Goal: Information Seeking & Learning: Compare options

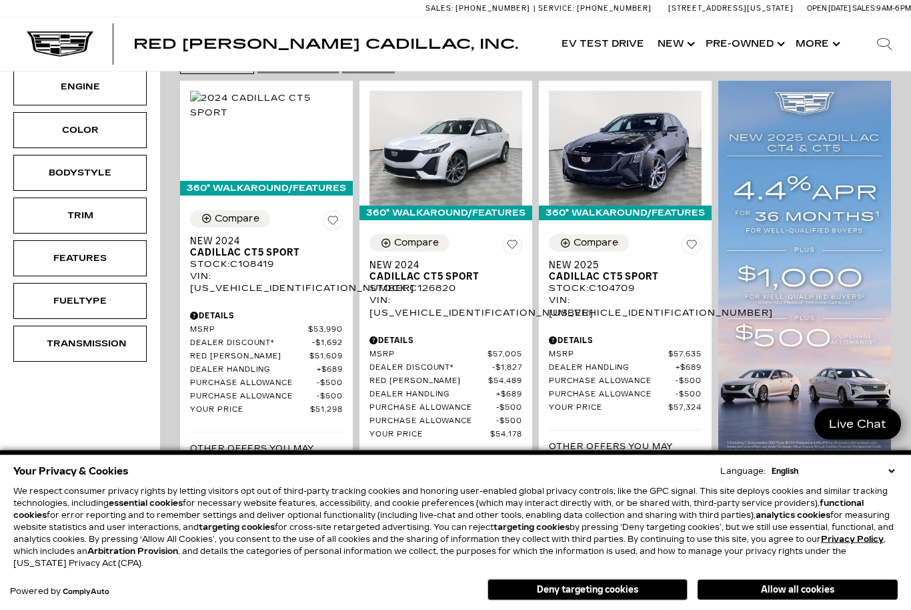
scroll to position [275, 0]
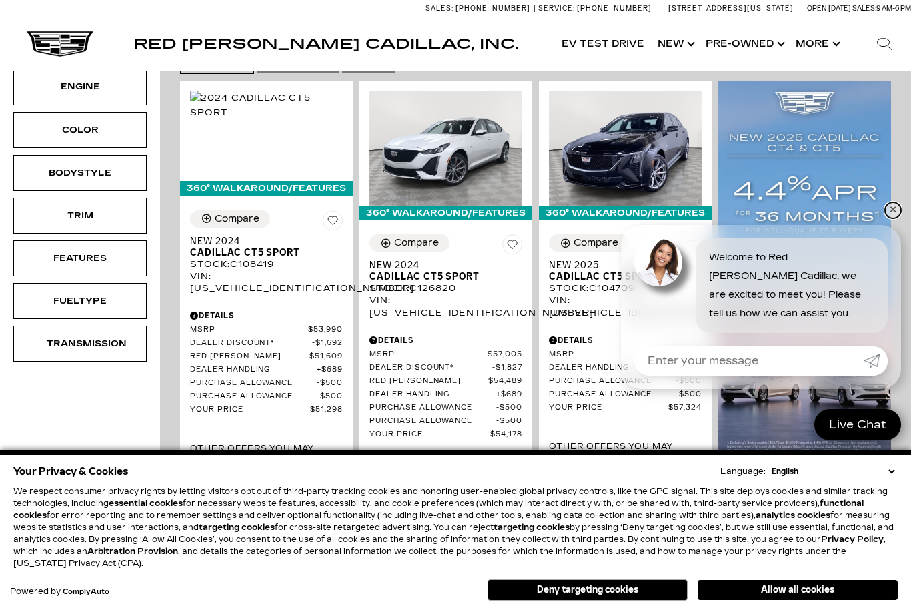
click at [896, 218] on link "✕" at bounding box center [893, 210] width 16 height 16
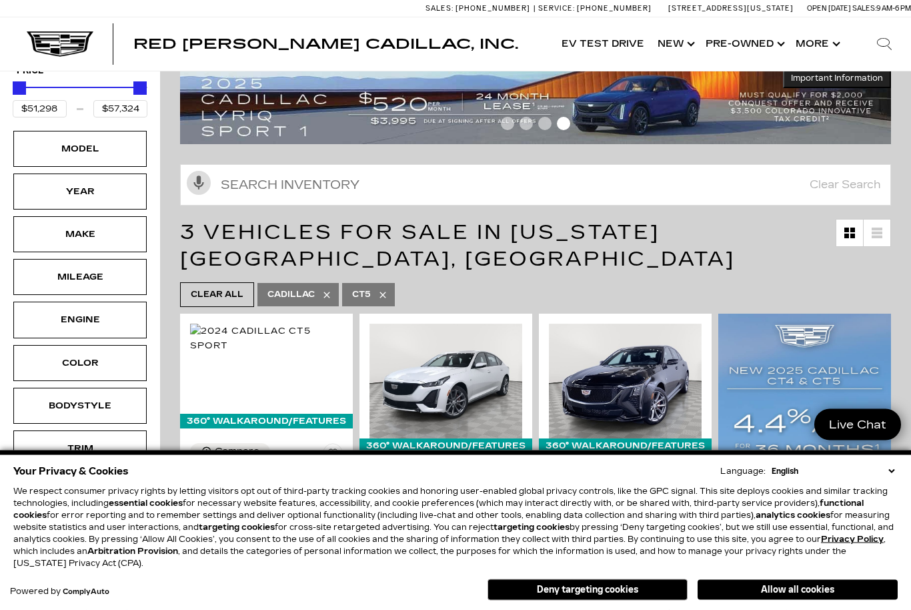
scroll to position [0, 0]
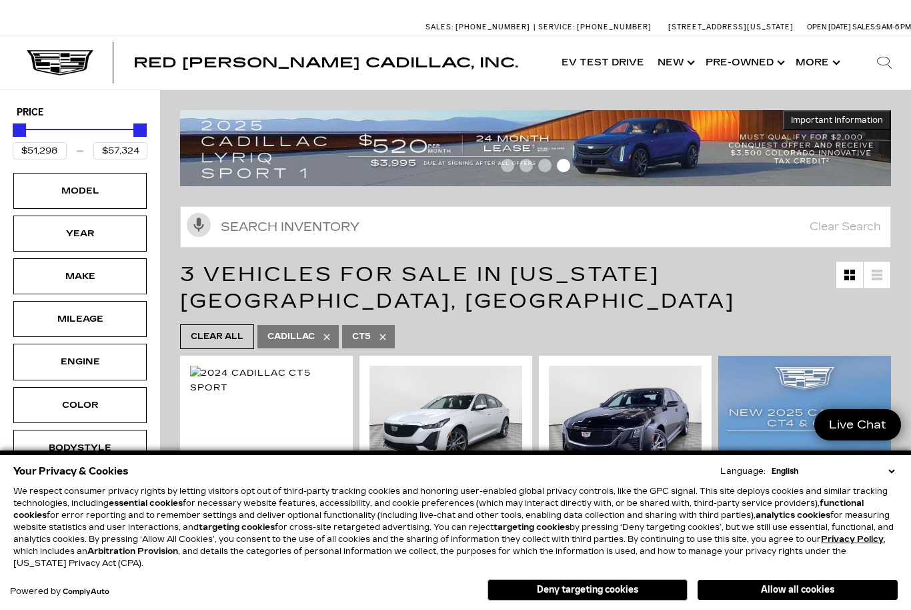
click at [66, 192] on div "Model" at bounding box center [80, 190] width 67 height 15
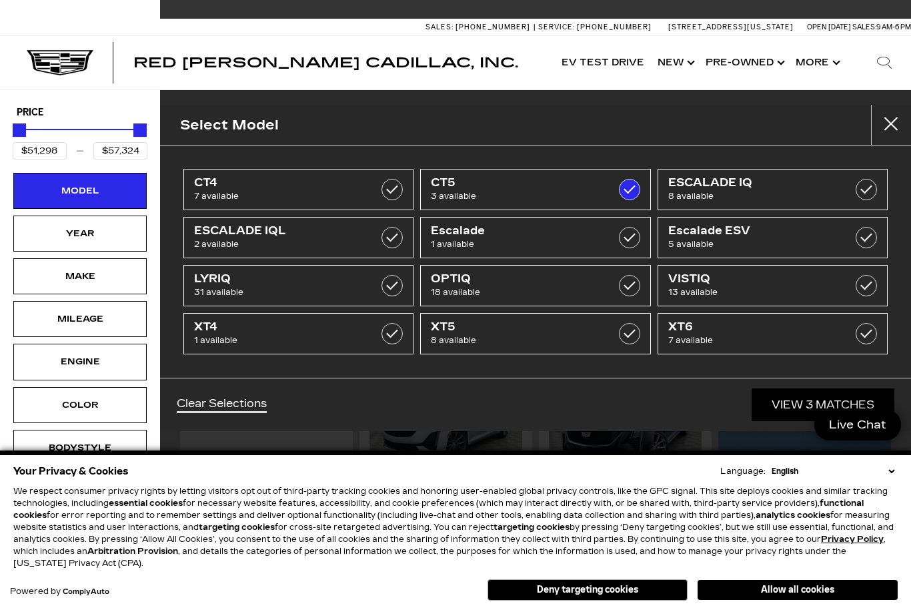
click at [392, 187] on label at bounding box center [391, 189] width 21 height 21
type input "$46,674"
checkbox input "true"
click at [622, 197] on label at bounding box center [629, 189] width 21 height 21
type input "$54,424"
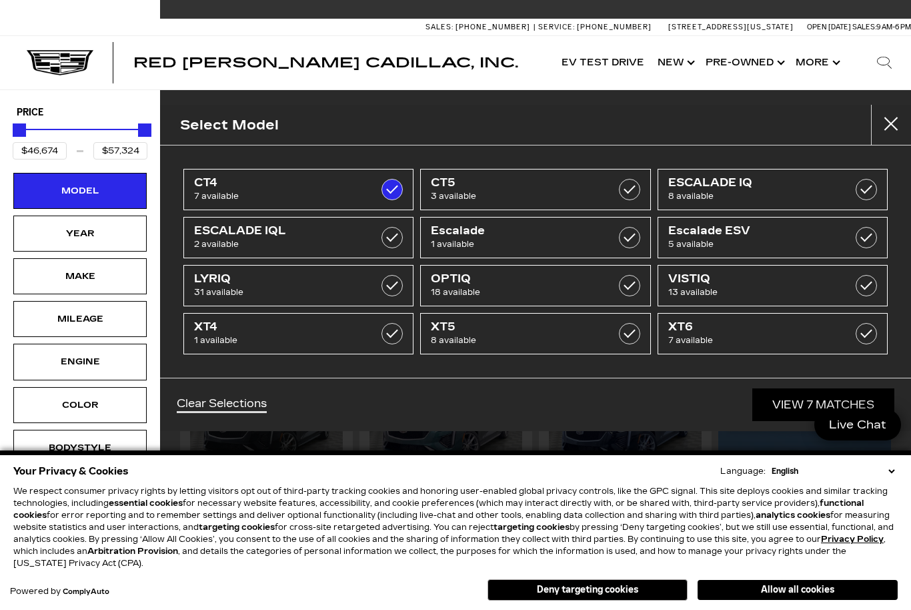
checkbox input "false"
click at [632, 193] on label at bounding box center [629, 189] width 21 height 21
type input "$57,324"
checkbox input "true"
click at [632, 193] on label at bounding box center [629, 189] width 21 height 21
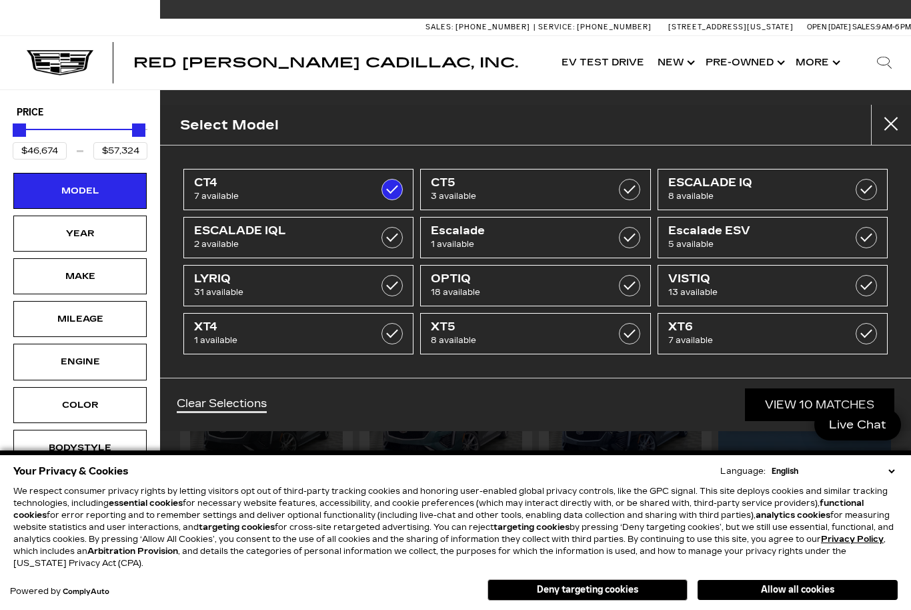
type input "$54,424"
checkbox input "false"
click at [630, 181] on label at bounding box center [629, 189] width 21 height 21
type input "$57,324"
checkbox input "true"
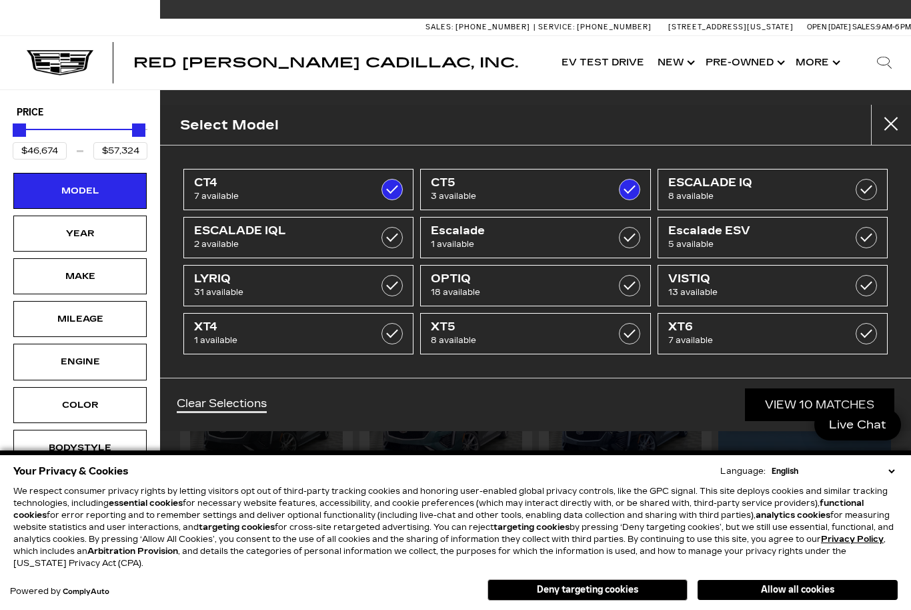
click at [781, 403] on link "View 10 Matches" at bounding box center [819, 404] width 149 height 33
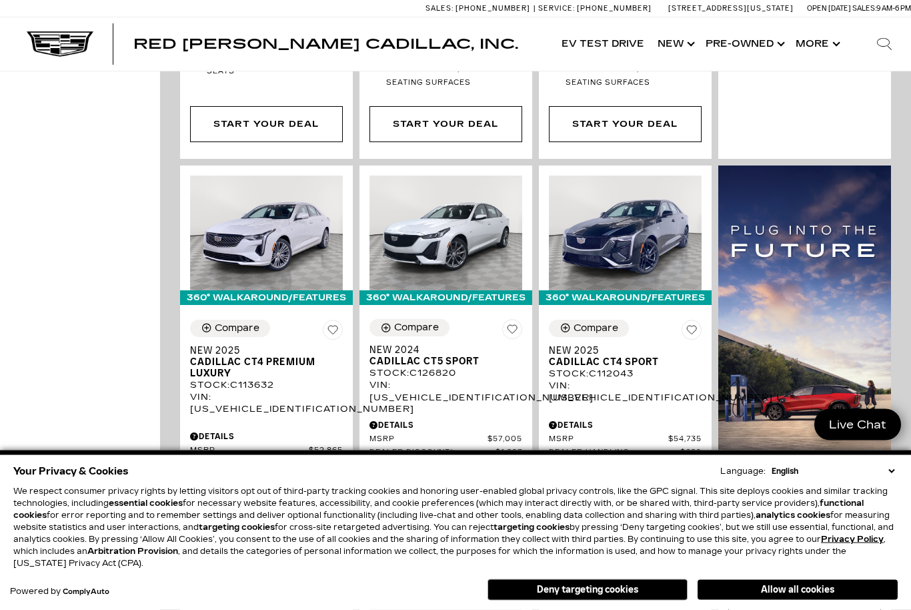
scroll to position [1405, 0]
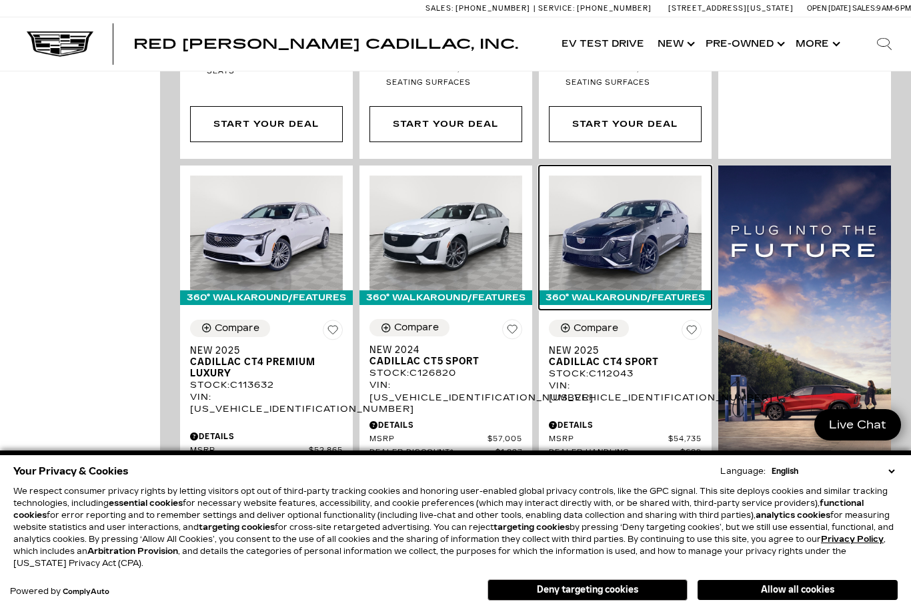
click at [641, 211] on img at bounding box center [625, 232] width 153 height 115
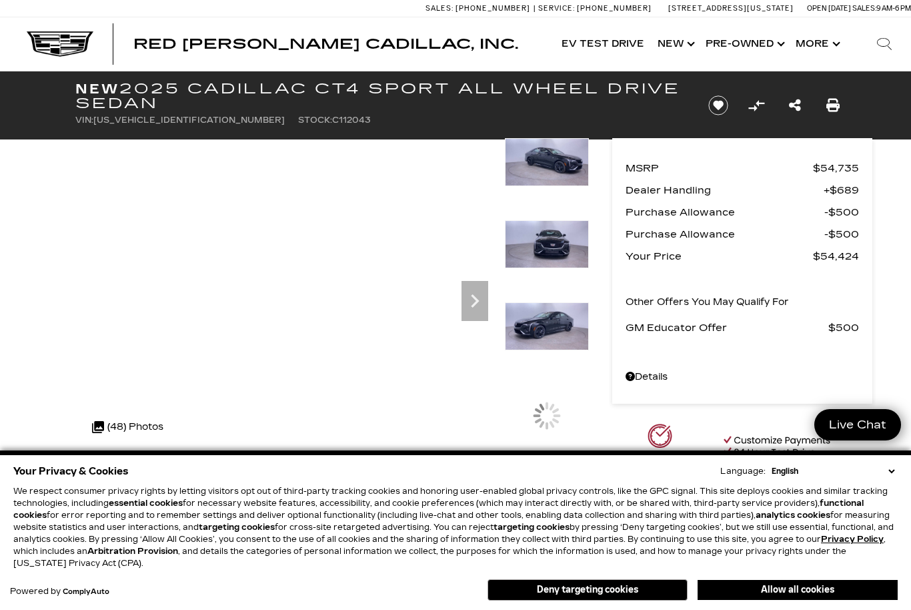
click at [560, 220] on div at bounding box center [547, 179] width 84 height 82
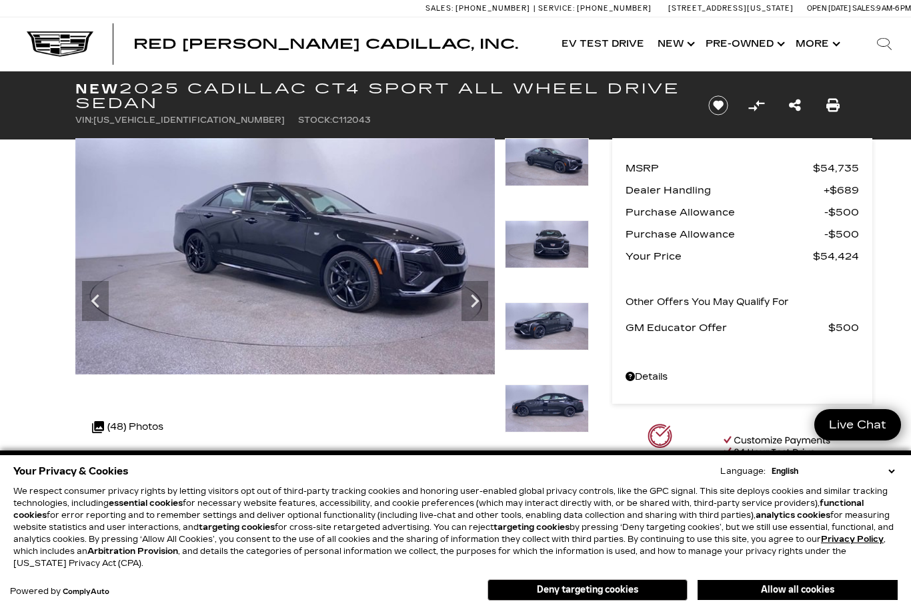
click at [477, 295] on icon "Next" at bounding box center [474, 300] width 27 height 27
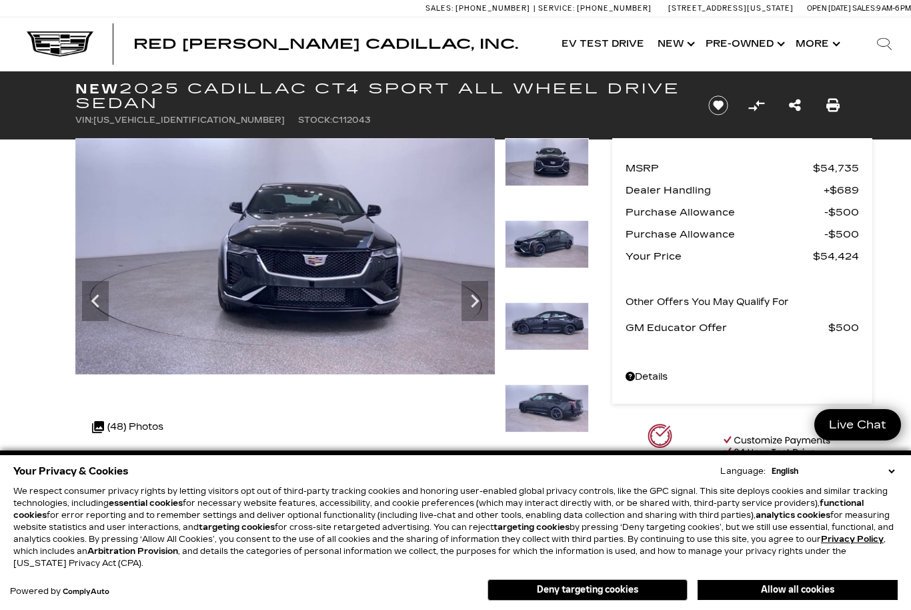
click at [475, 305] on icon "Next" at bounding box center [474, 300] width 27 height 27
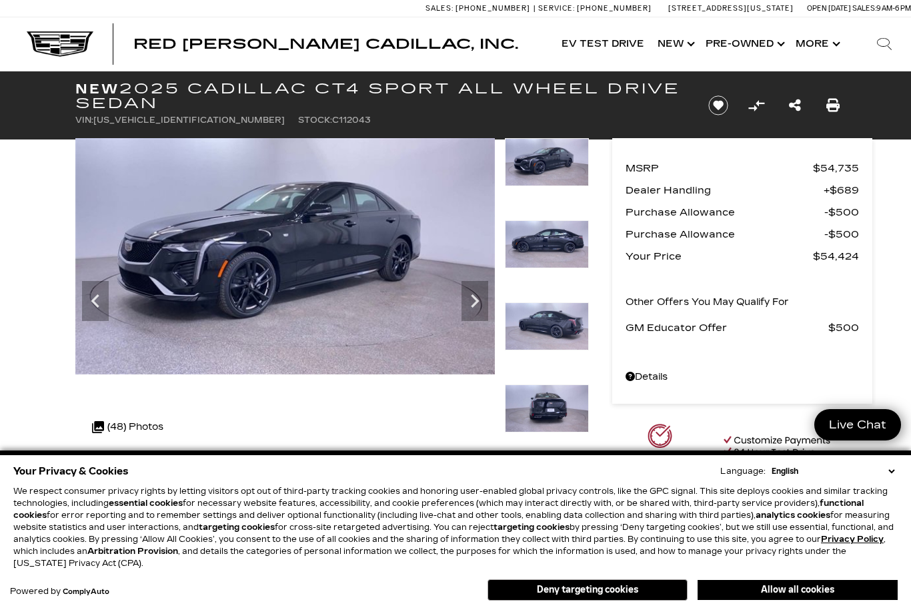
click at [477, 306] on icon "Next" at bounding box center [474, 300] width 27 height 27
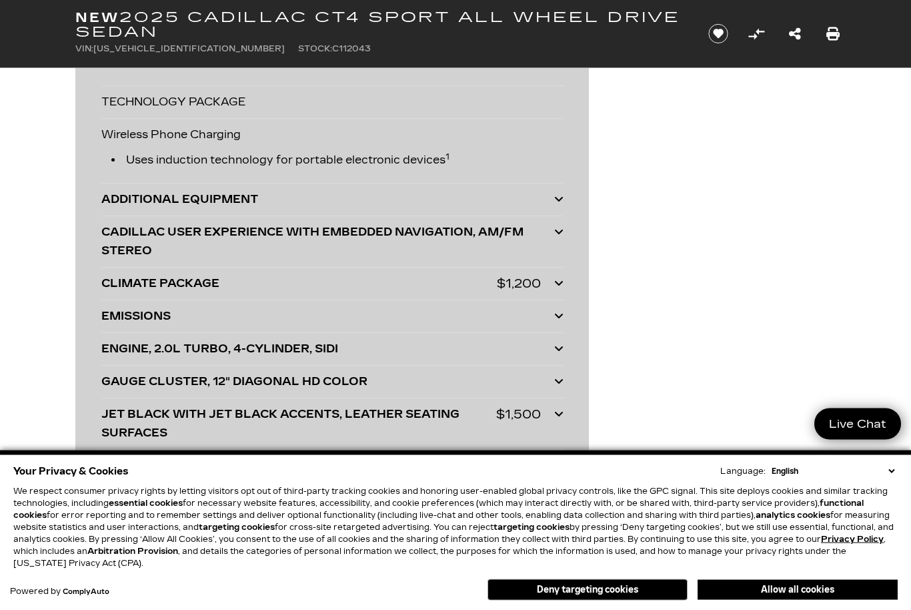
scroll to position [3685, 0]
click at [562, 353] on icon at bounding box center [558, 348] width 9 height 11
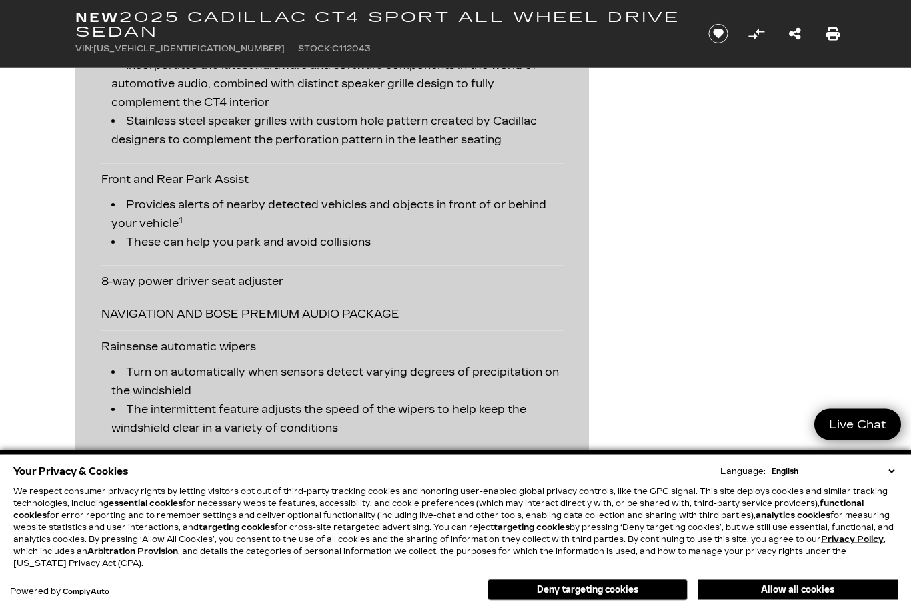
scroll to position [3000, 0]
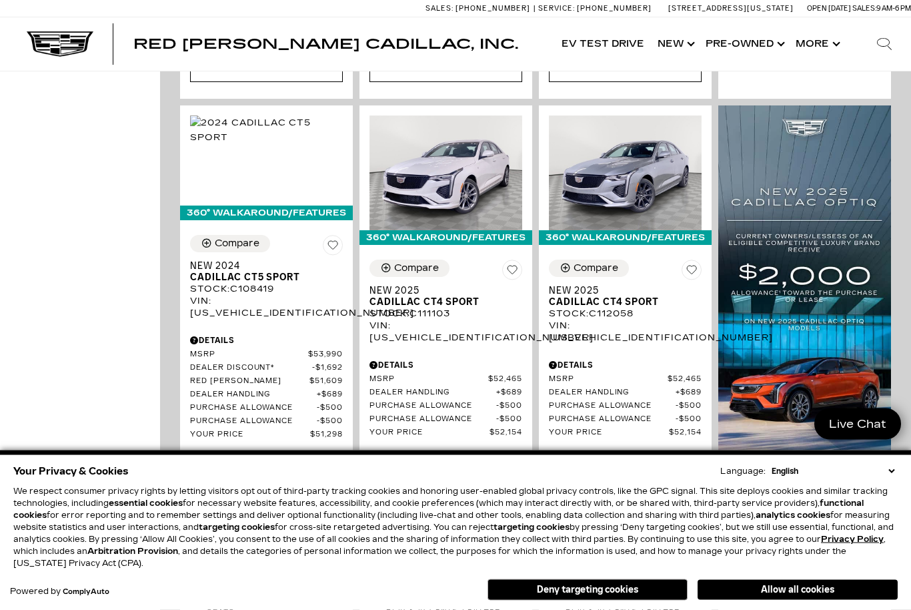
scroll to position [864, 0]
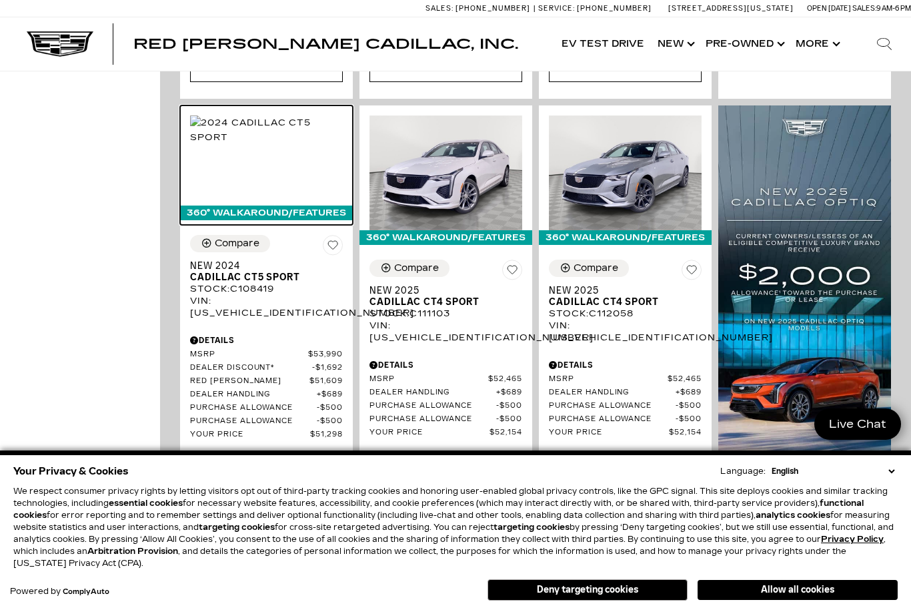
click at [234, 145] on img at bounding box center [266, 129] width 153 height 29
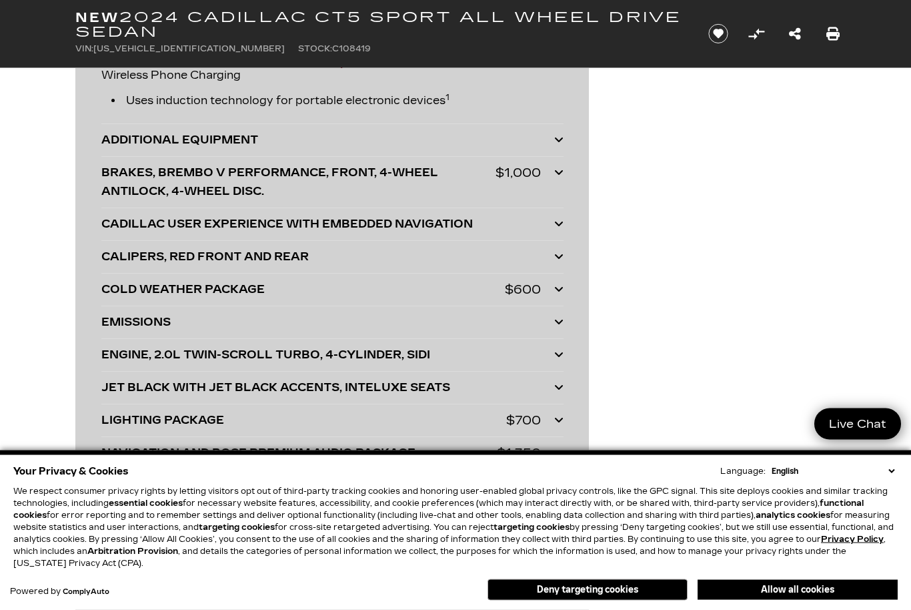
scroll to position [3239, 0]
click at [562, 358] on icon at bounding box center [558, 354] width 9 height 11
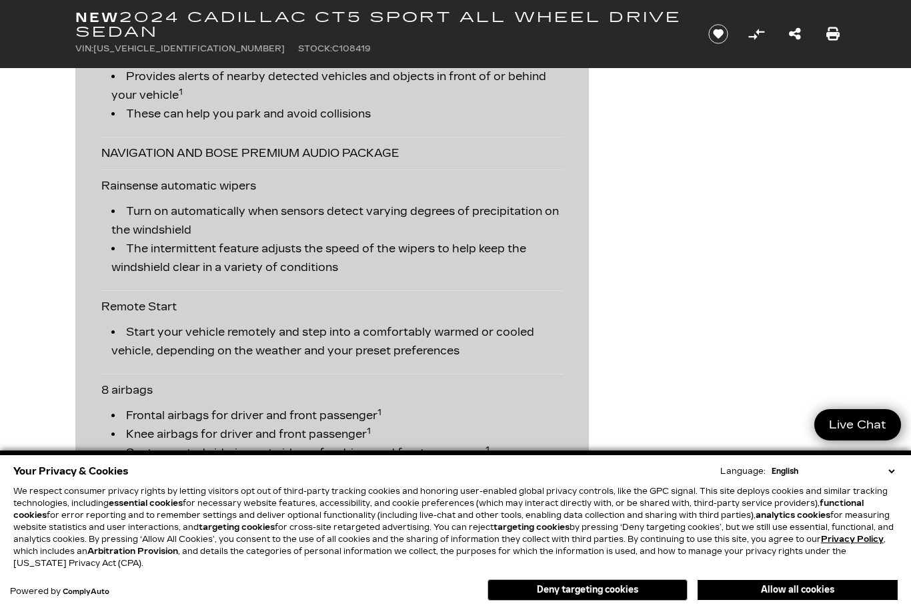
scroll to position [2674, 0]
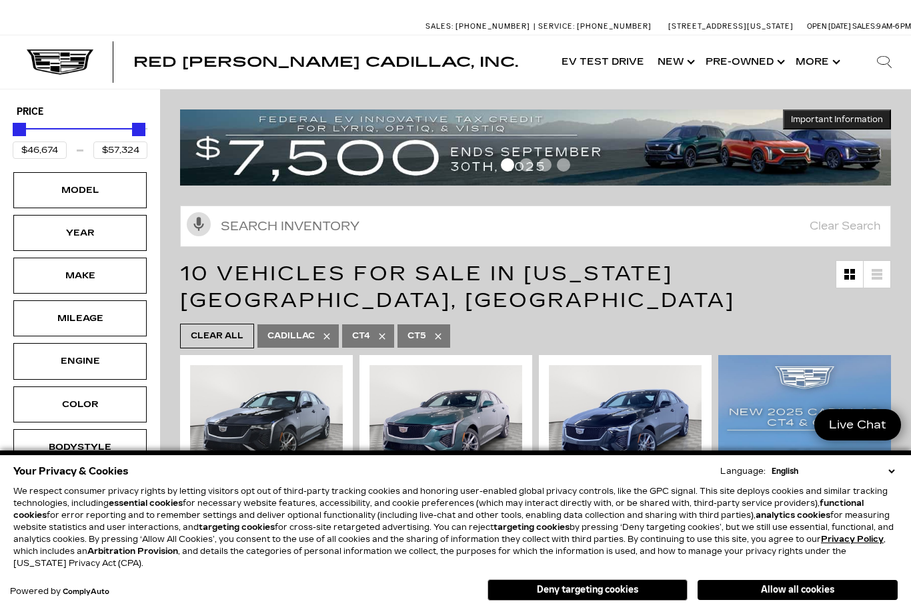
scroll to position [1, 0]
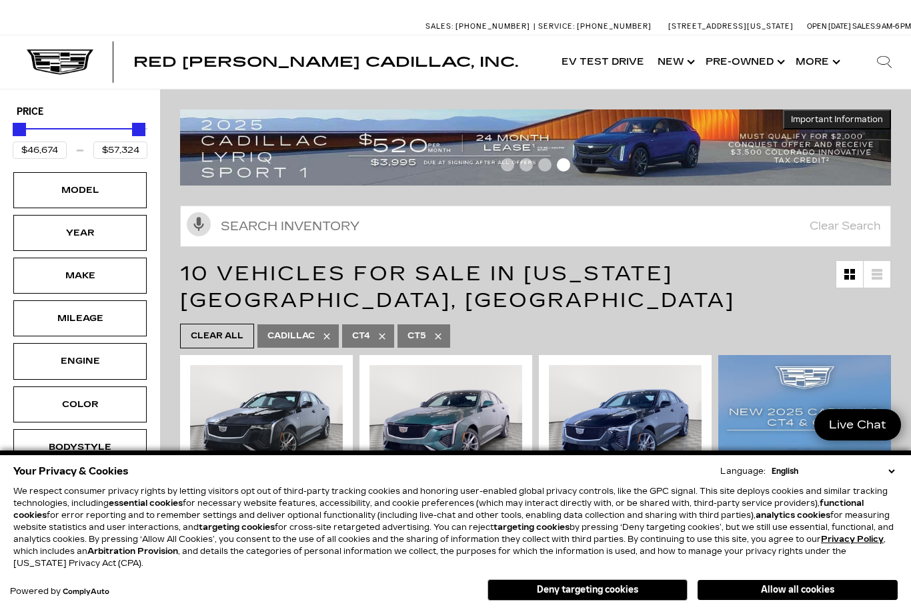
click at [626, 589] on button "Deny targeting cookies" at bounding box center [587, 589] width 200 height 21
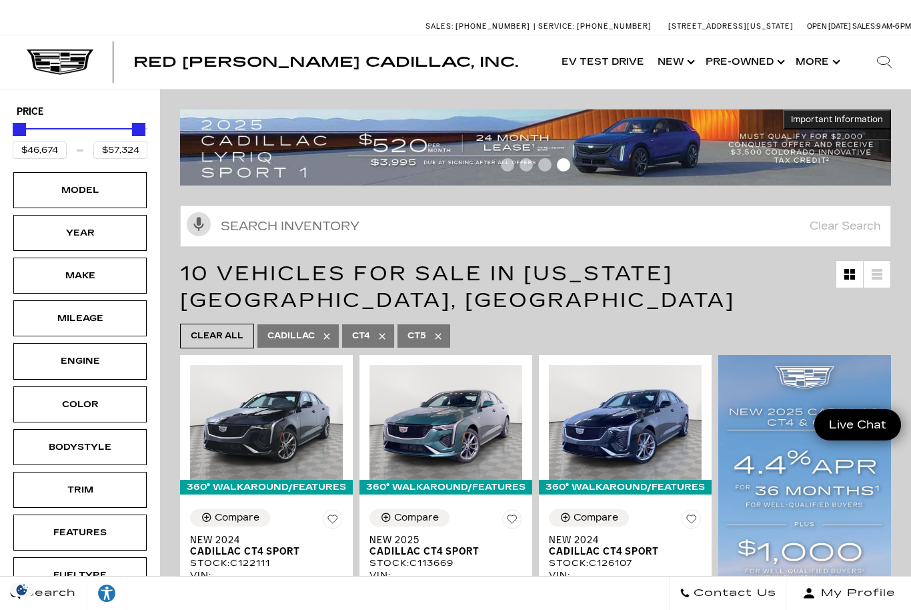
click at [619, 584] on div "Search Contact Us My Profile" at bounding box center [455, 593] width 911 height 34
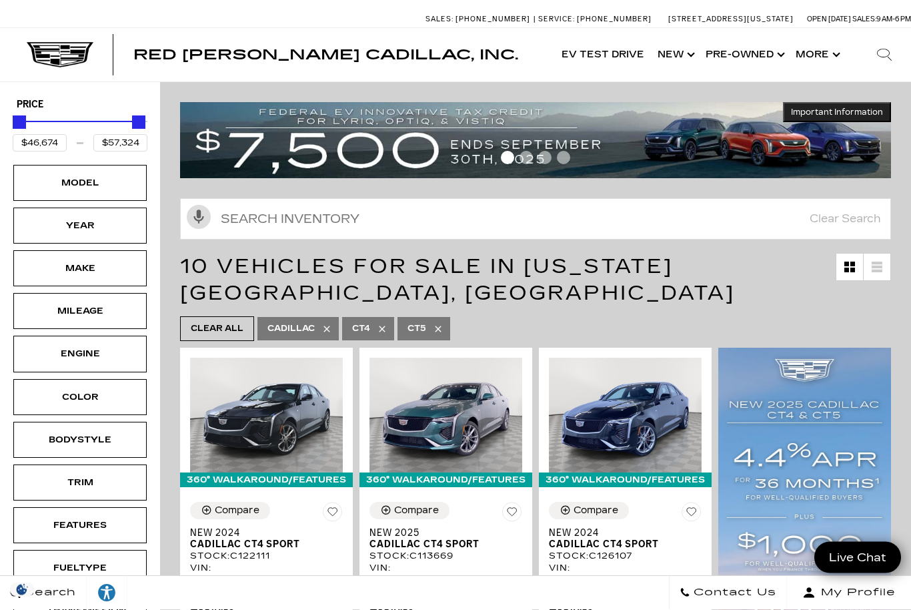
scroll to position [0, 0]
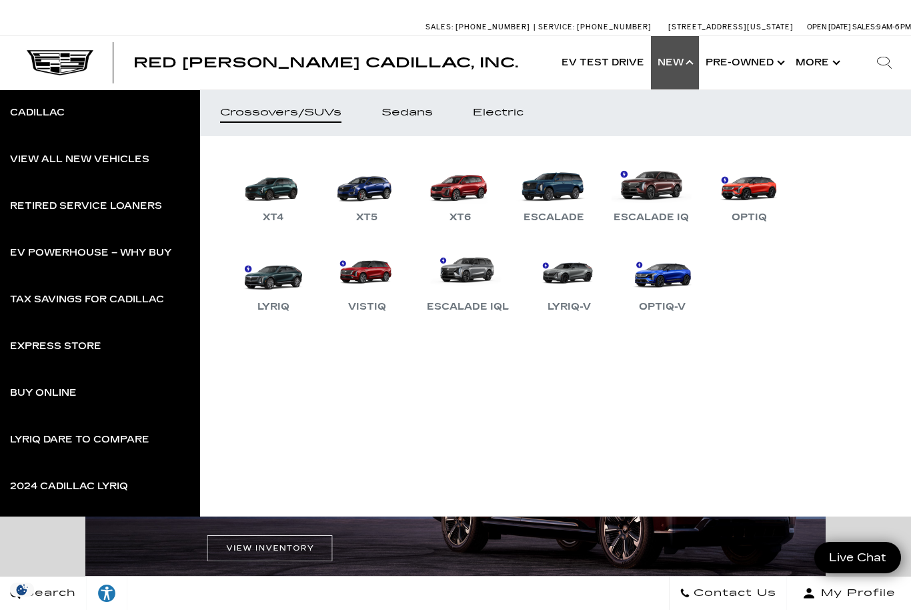
click at [408, 113] on div "Sedans" at bounding box center [406, 112] width 51 height 9
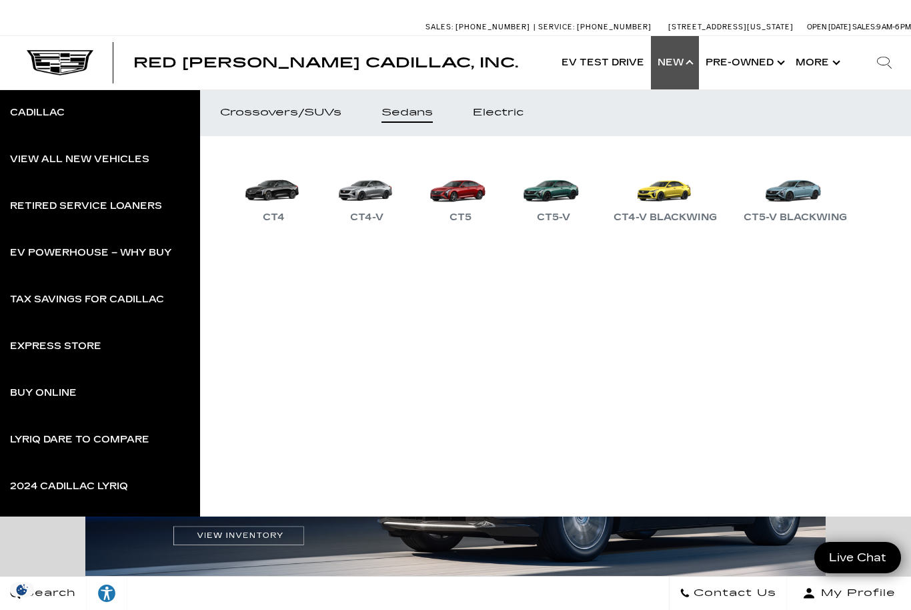
click at [376, 197] on link "CT4-V" at bounding box center [367, 190] width 80 height 69
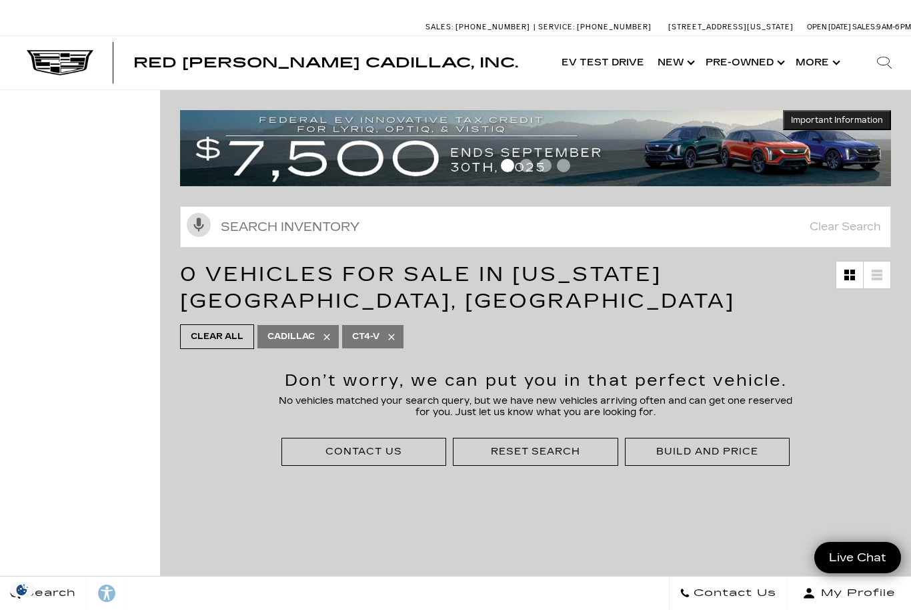
click at [672, 67] on link "Show New" at bounding box center [675, 62] width 48 height 53
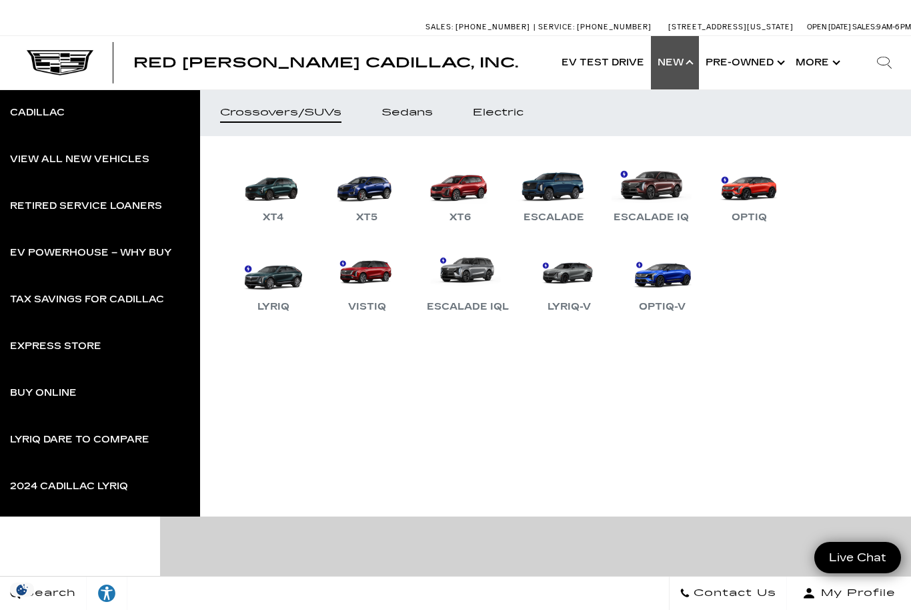
click at [394, 108] on div "Sedans" at bounding box center [406, 112] width 51 height 9
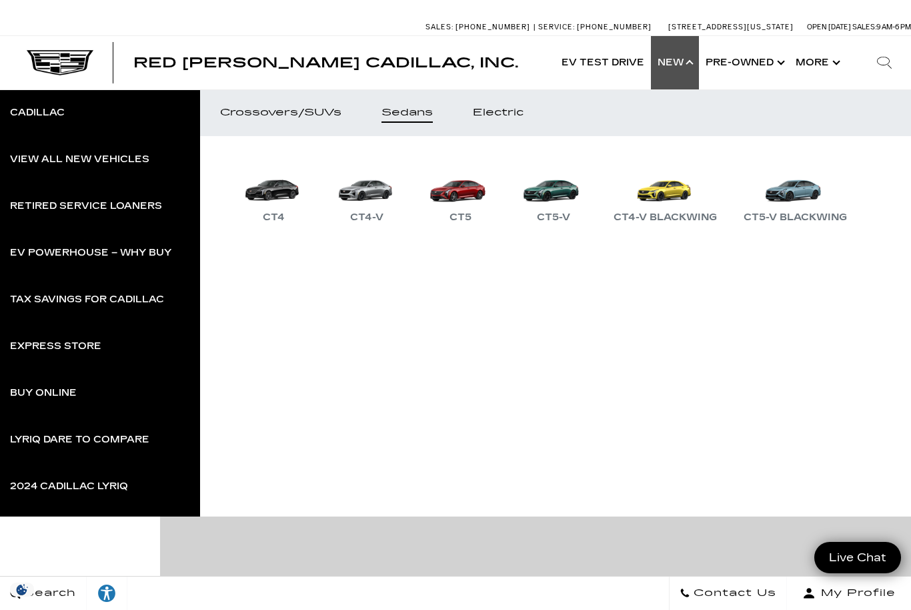
click at [568, 199] on link "CT5-V" at bounding box center [553, 190] width 80 height 69
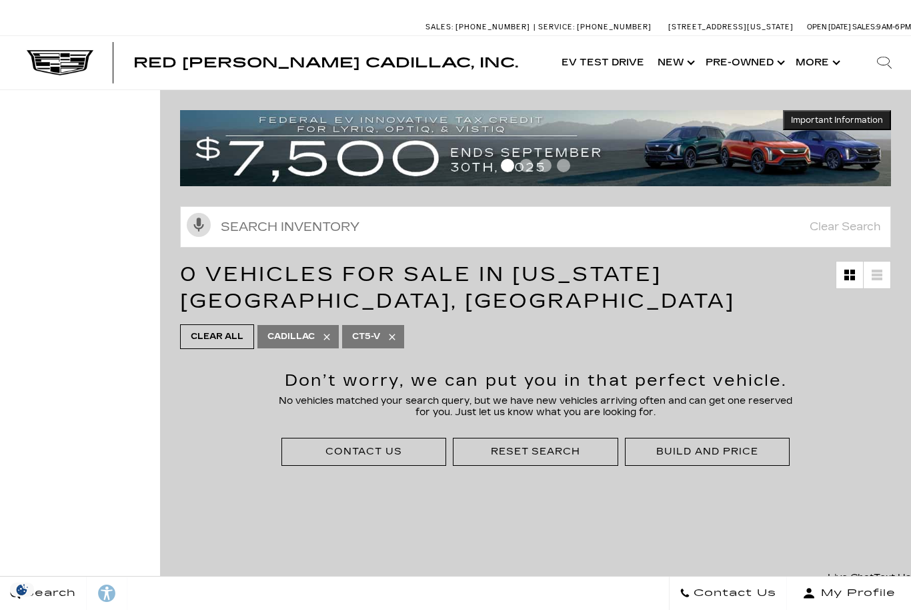
click at [668, 67] on link "Show New" at bounding box center [675, 62] width 48 height 53
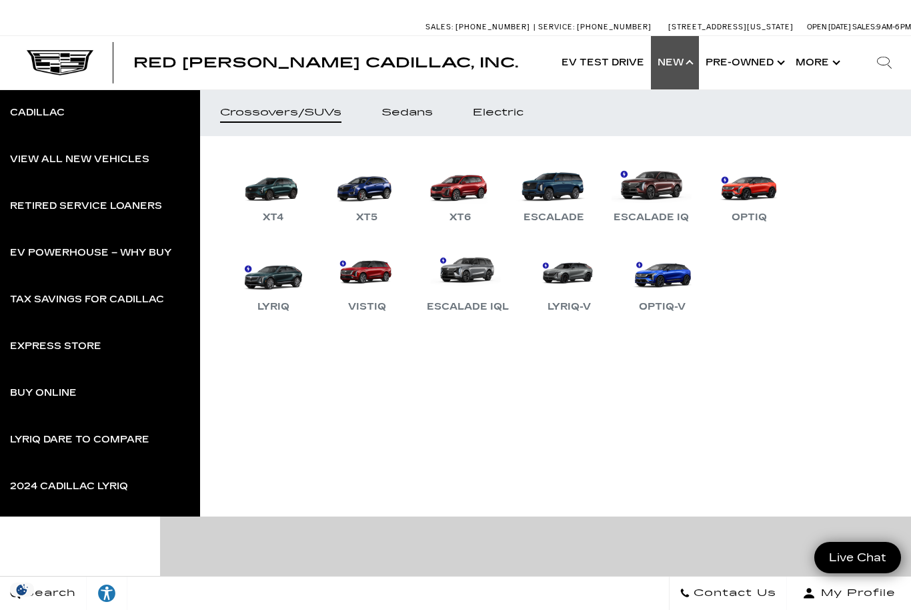
click at [410, 111] on div "Sedans" at bounding box center [406, 112] width 51 height 9
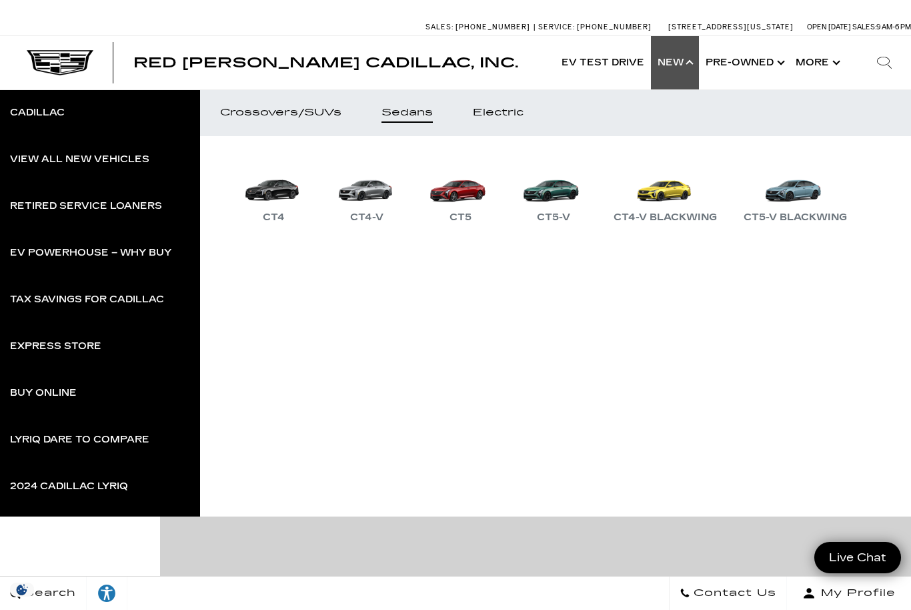
click at [669, 211] on div "CT4-V Blackwing" at bounding box center [665, 217] width 117 height 16
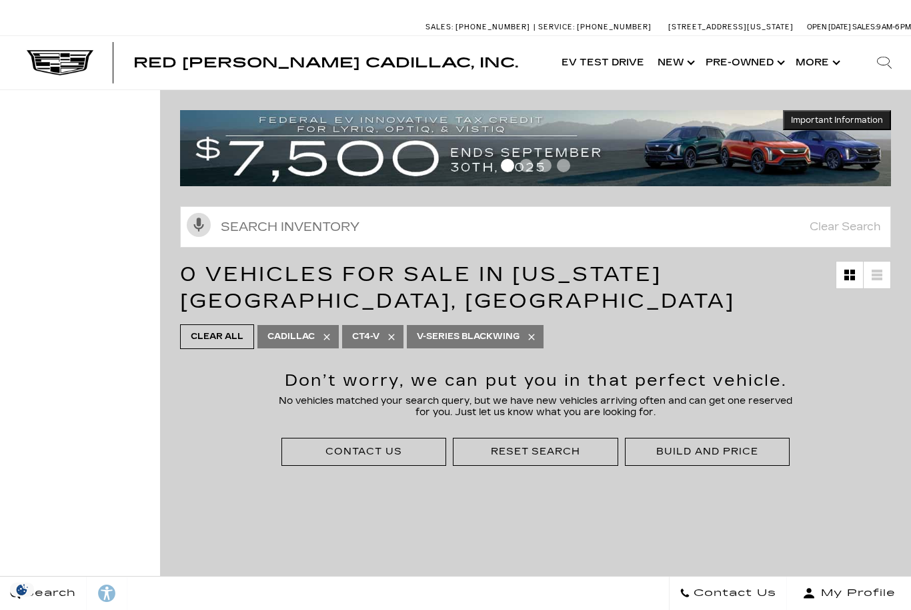
click at [667, 58] on link "Show New" at bounding box center [675, 62] width 48 height 53
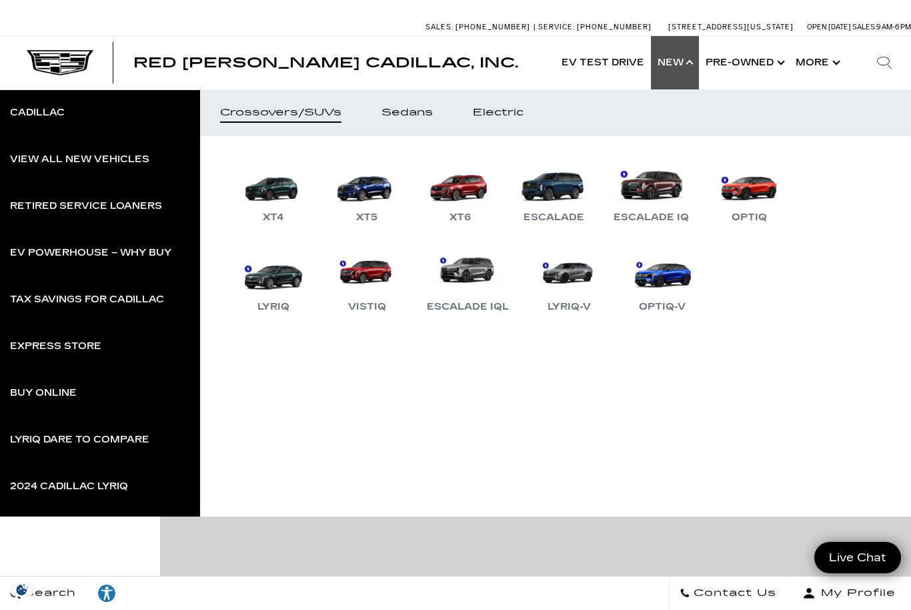
click at [415, 124] on link "Sedans" at bounding box center [406, 112] width 91 height 47
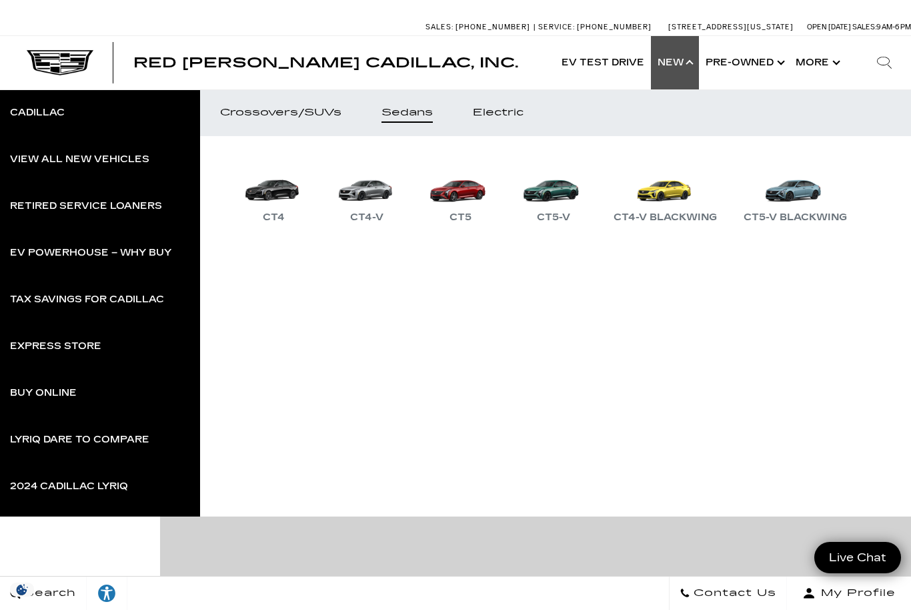
click at [275, 201] on link "CT4" at bounding box center [273, 190] width 80 height 69
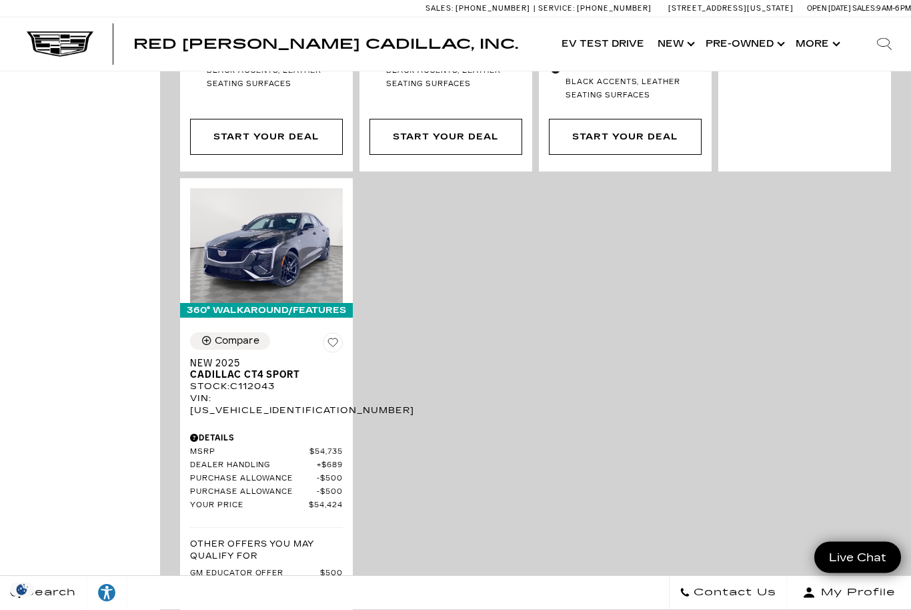
scroll to position [1404, 0]
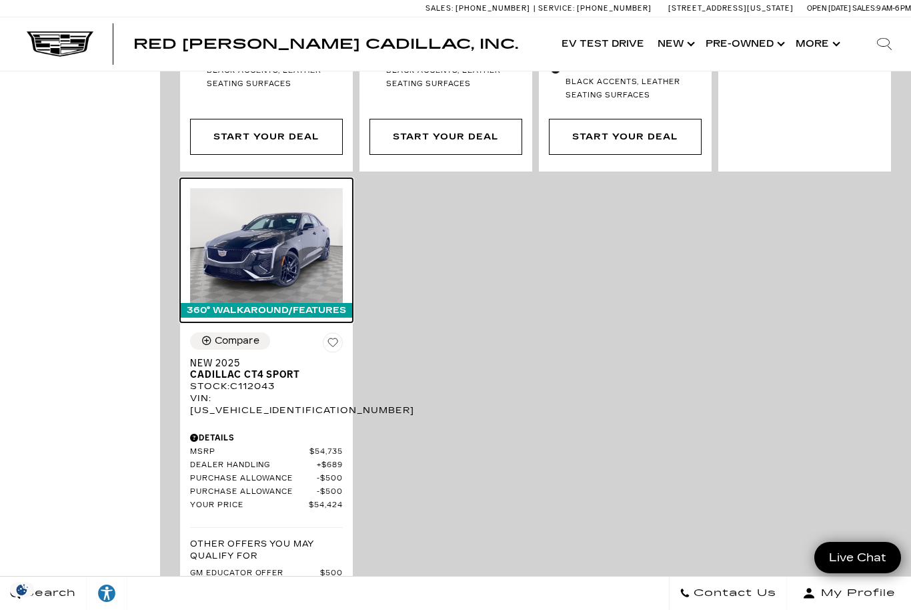
click at [243, 253] on img at bounding box center [266, 245] width 153 height 115
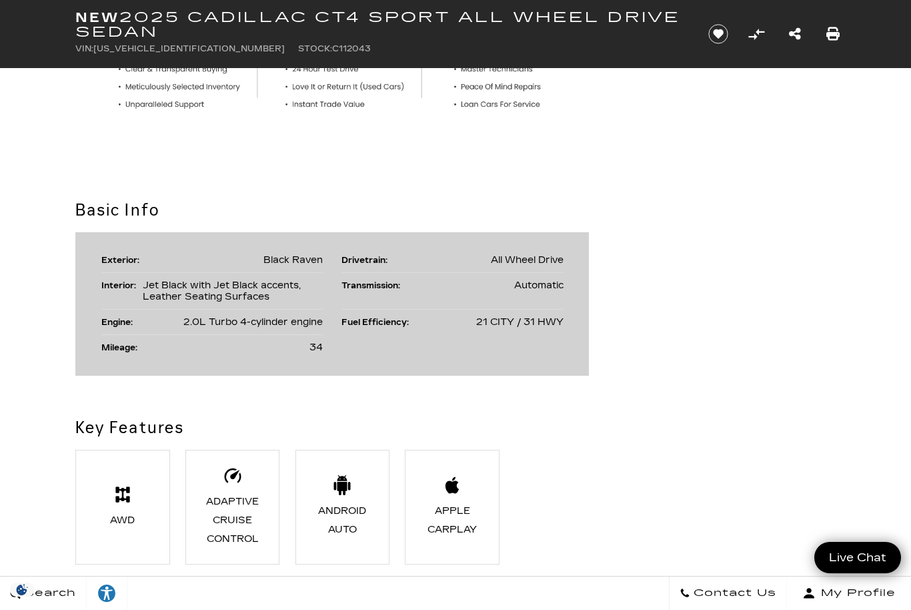
scroll to position [606, 0]
